Goal: Transaction & Acquisition: Purchase product/service

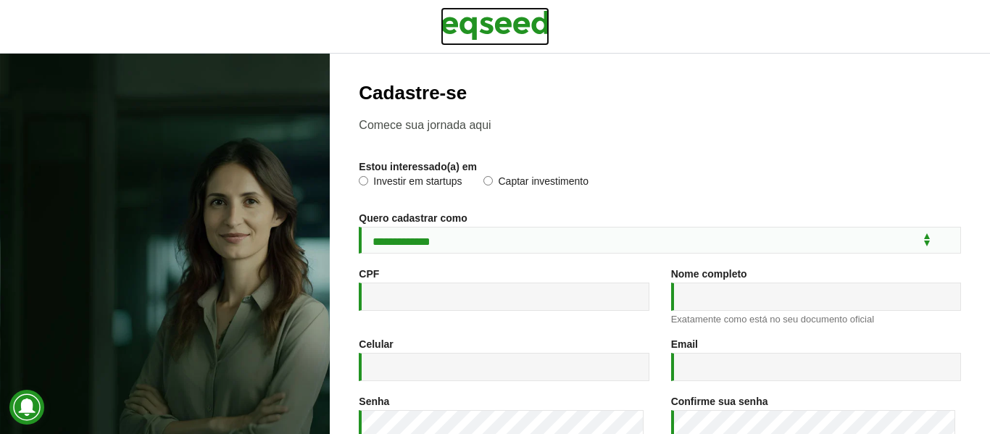
click at [489, 30] on img at bounding box center [495, 25] width 109 height 36
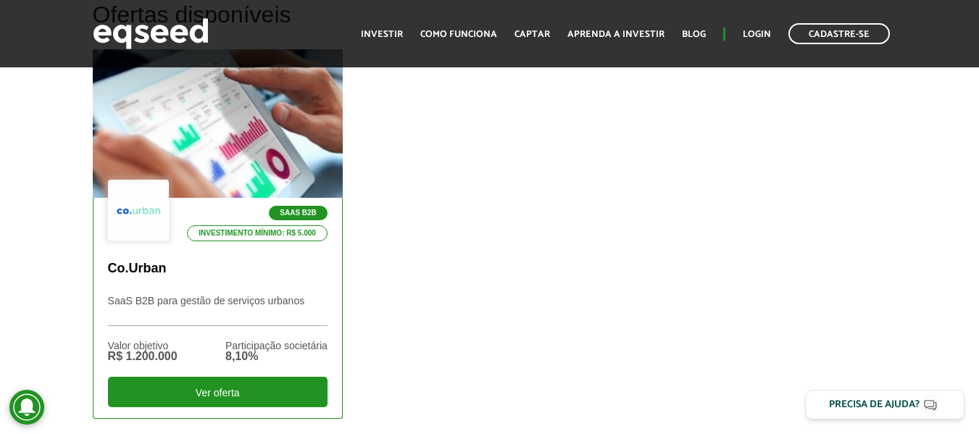
scroll to position [507, 0]
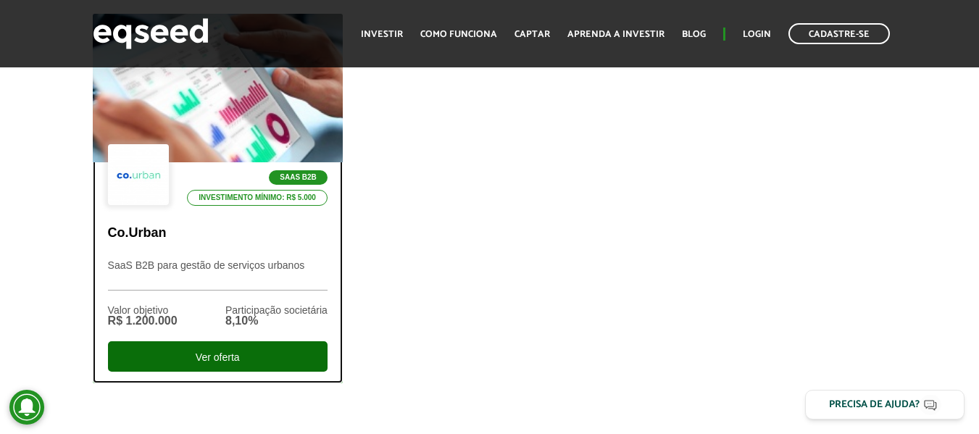
click at [265, 360] on div "Ver oferta" at bounding box center [218, 356] width 220 height 30
